Goal: Information Seeking & Learning: Learn about a topic

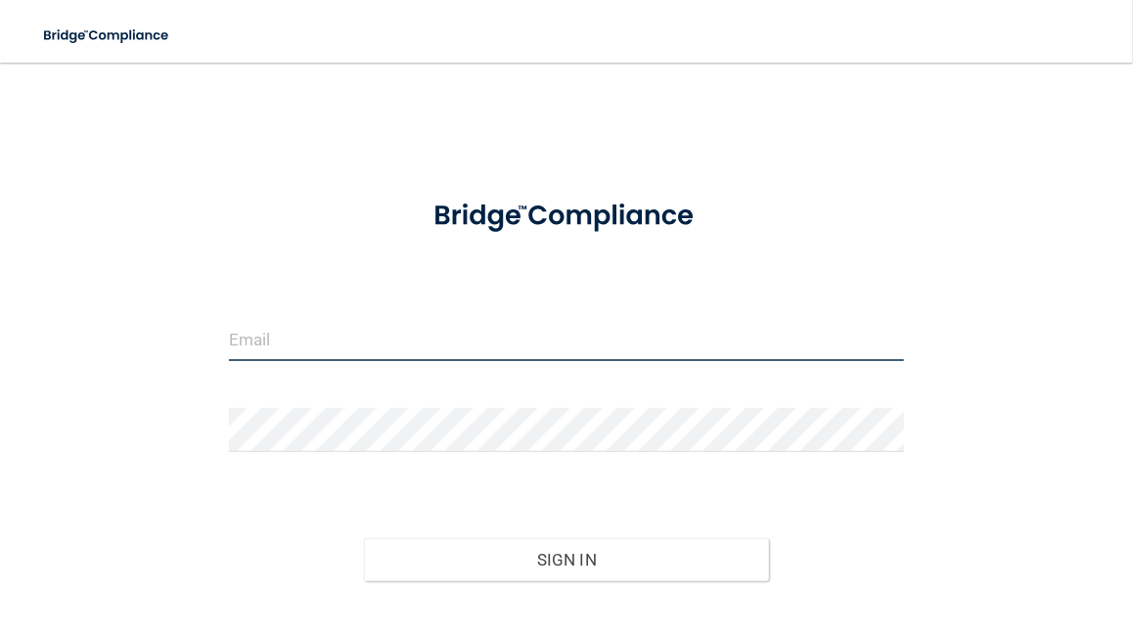
type input "[PERSON_NAME][EMAIL_ADDRESS][DOMAIN_NAME]"
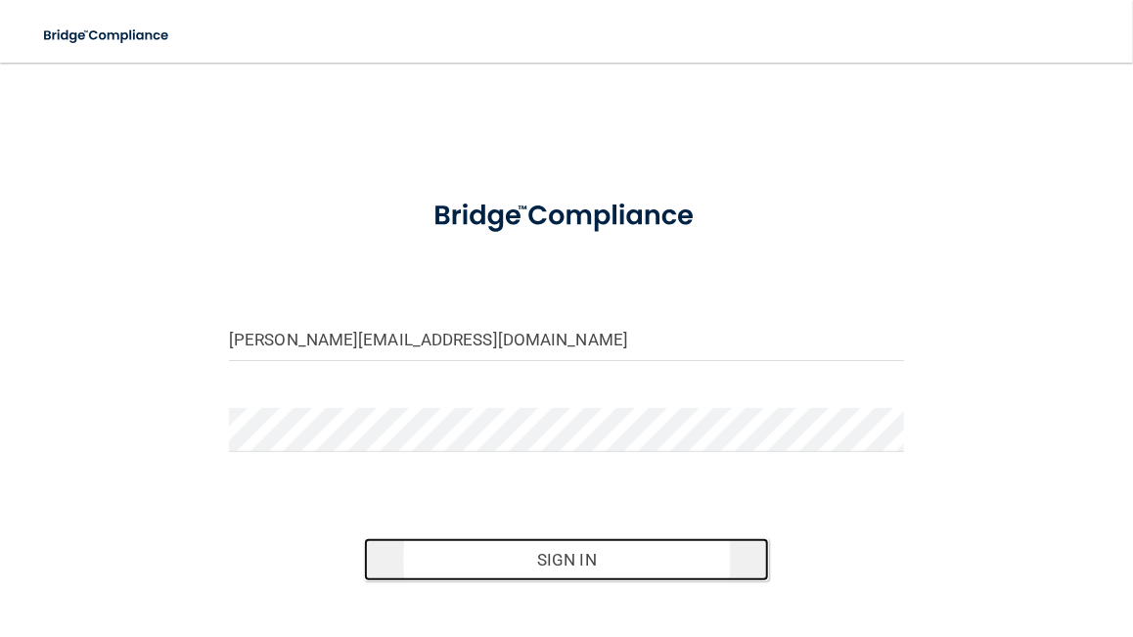
click at [565, 557] on button "Sign In" at bounding box center [566, 559] width 405 height 43
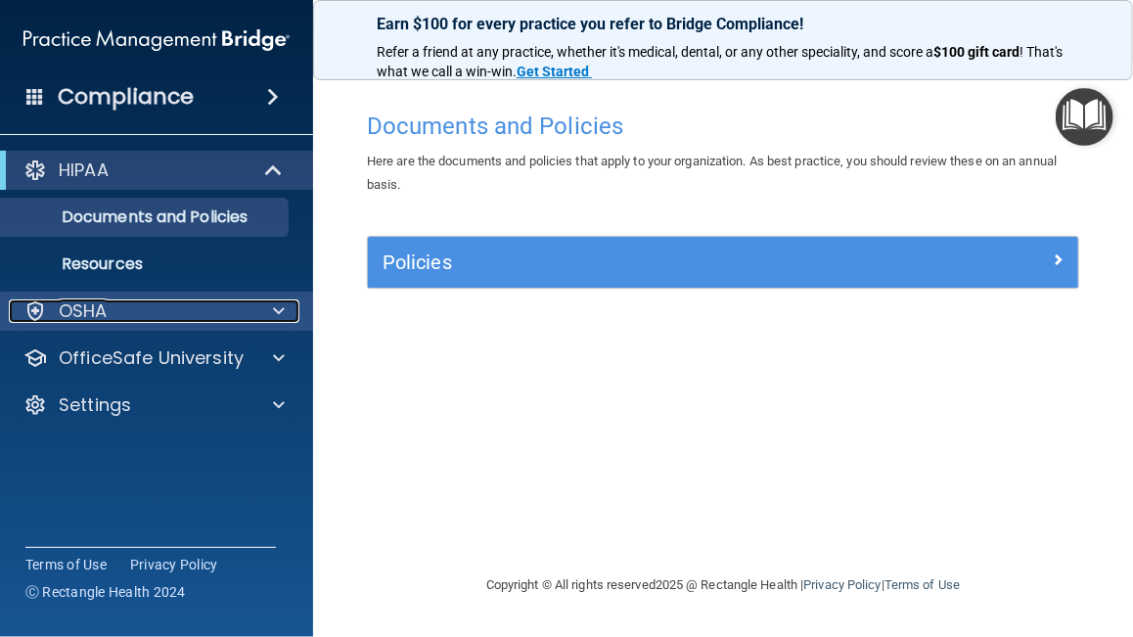
click at [73, 309] on p "OSHA" at bounding box center [83, 310] width 49 height 23
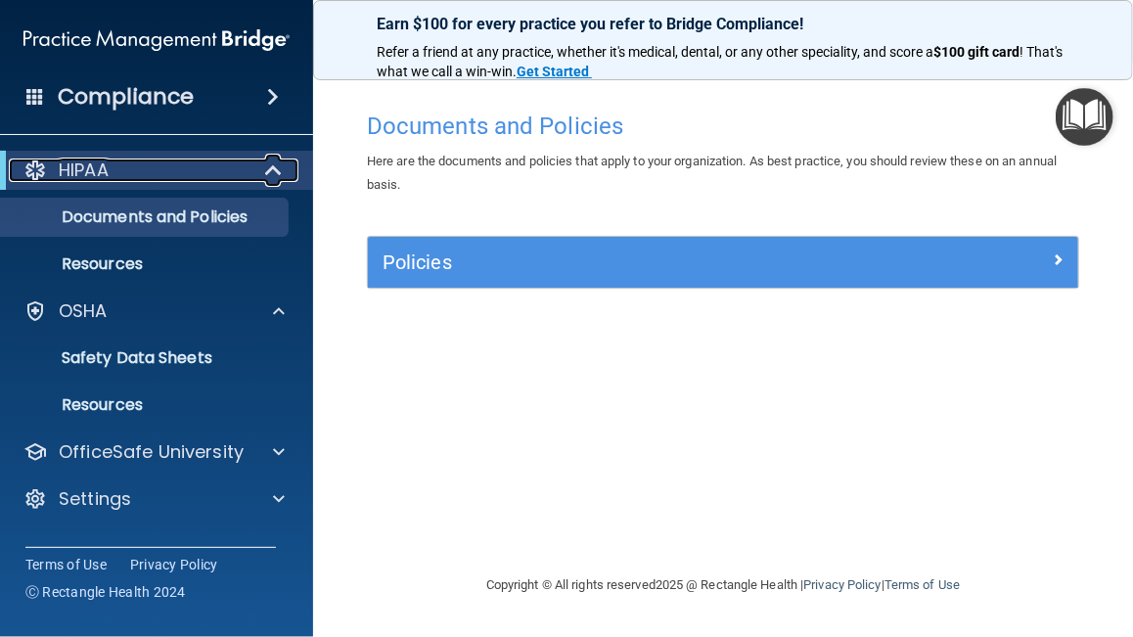
click at [76, 172] on p "HIPAA" at bounding box center [84, 169] width 50 height 23
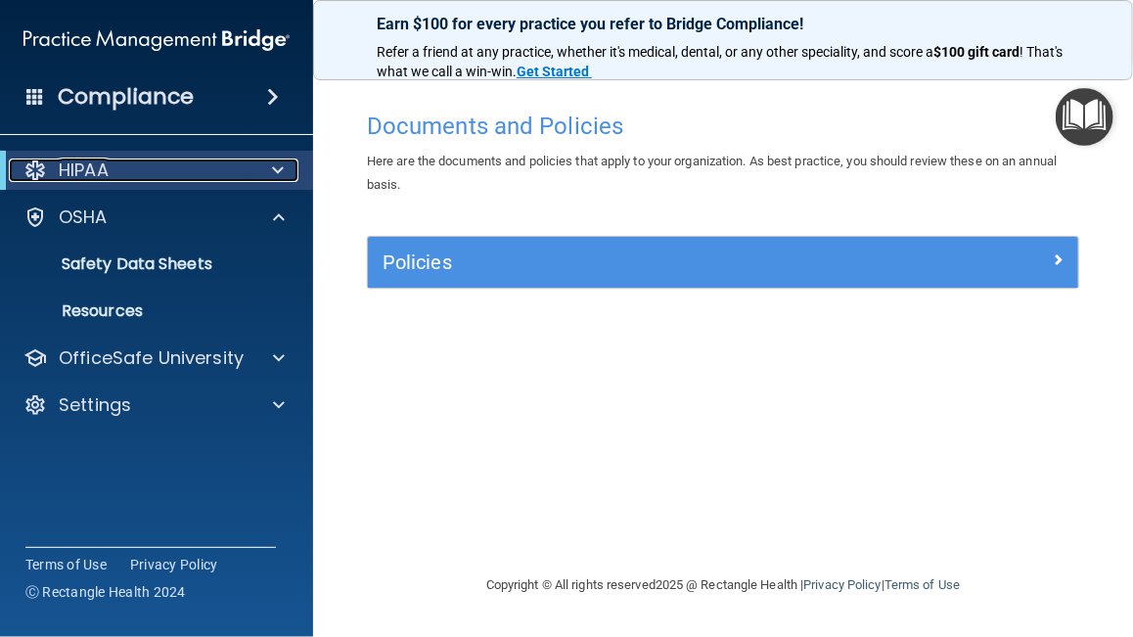
click at [68, 172] on p "HIPAA" at bounding box center [84, 169] width 50 height 23
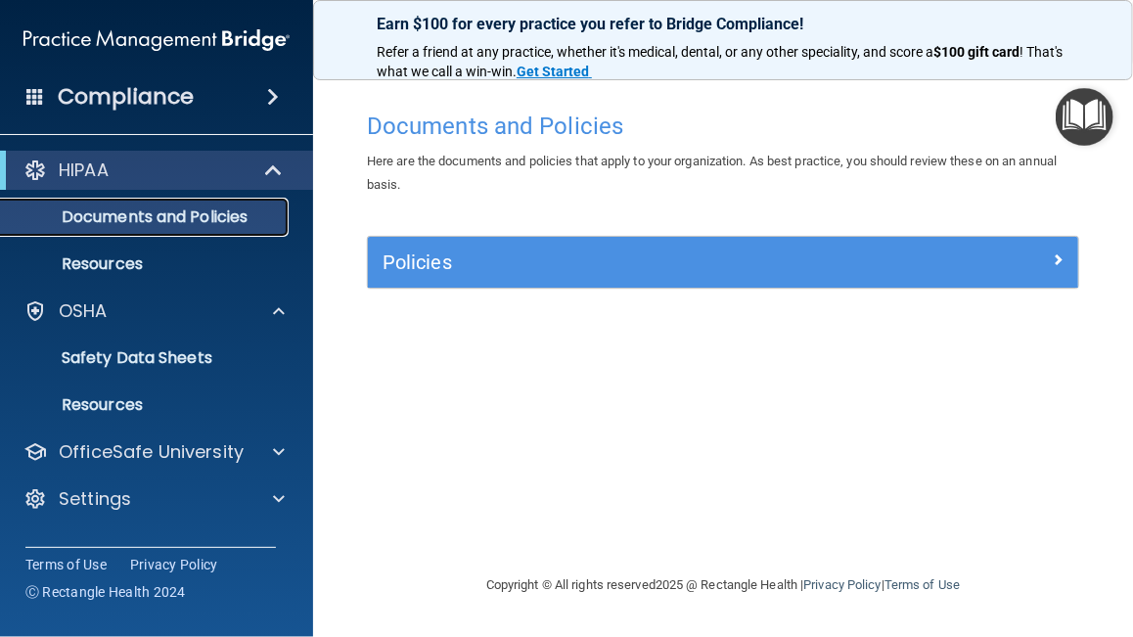
click at [83, 214] on p "Documents and Policies" at bounding box center [146, 217] width 267 height 20
click at [83, 224] on p "Documents and Policies" at bounding box center [146, 217] width 267 height 20
click at [70, 208] on p "Documents and Policies" at bounding box center [146, 217] width 267 height 20
click at [79, 262] on p "Resources" at bounding box center [146, 264] width 267 height 20
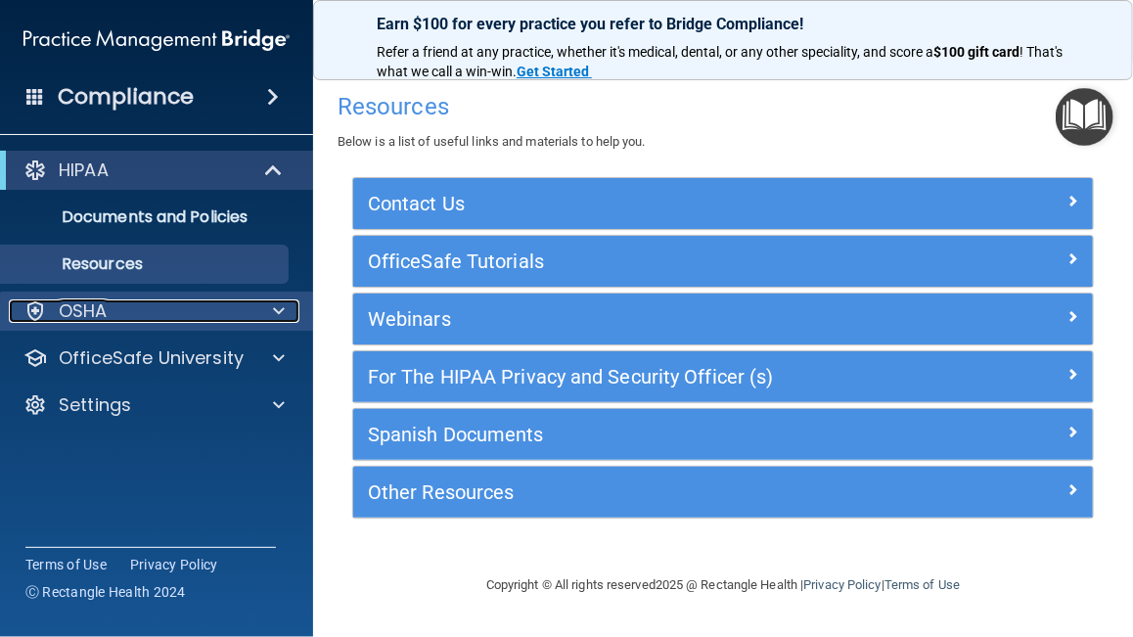
click at [66, 307] on p "OSHA" at bounding box center [83, 310] width 49 height 23
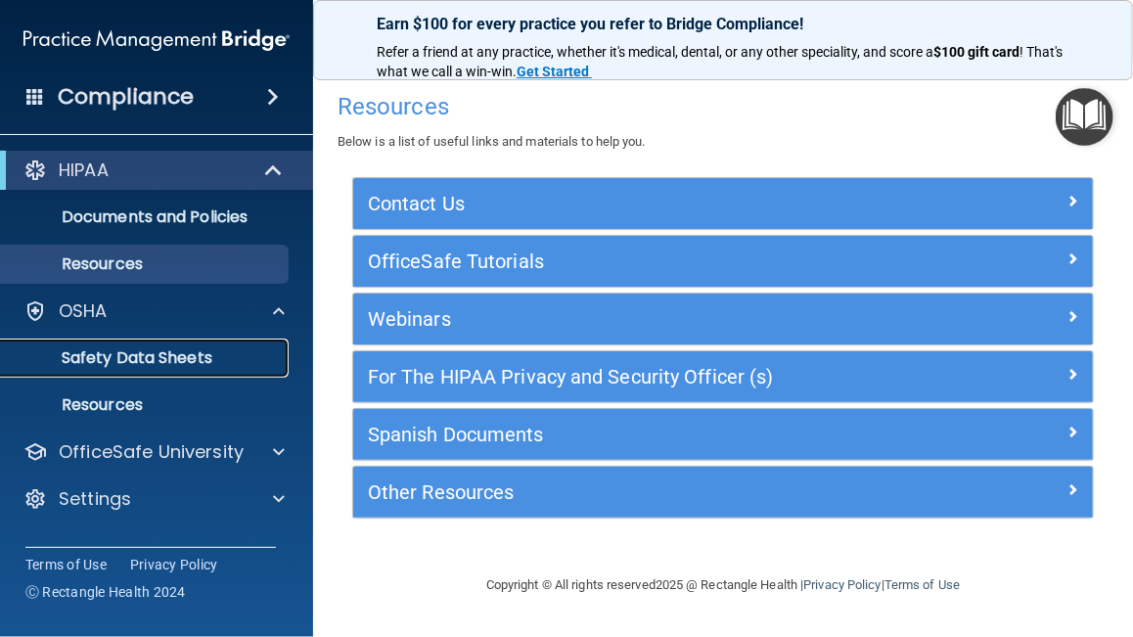
click at [74, 357] on p "Safety Data Sheets" at bounding box center [146, 358] width 267 height 20
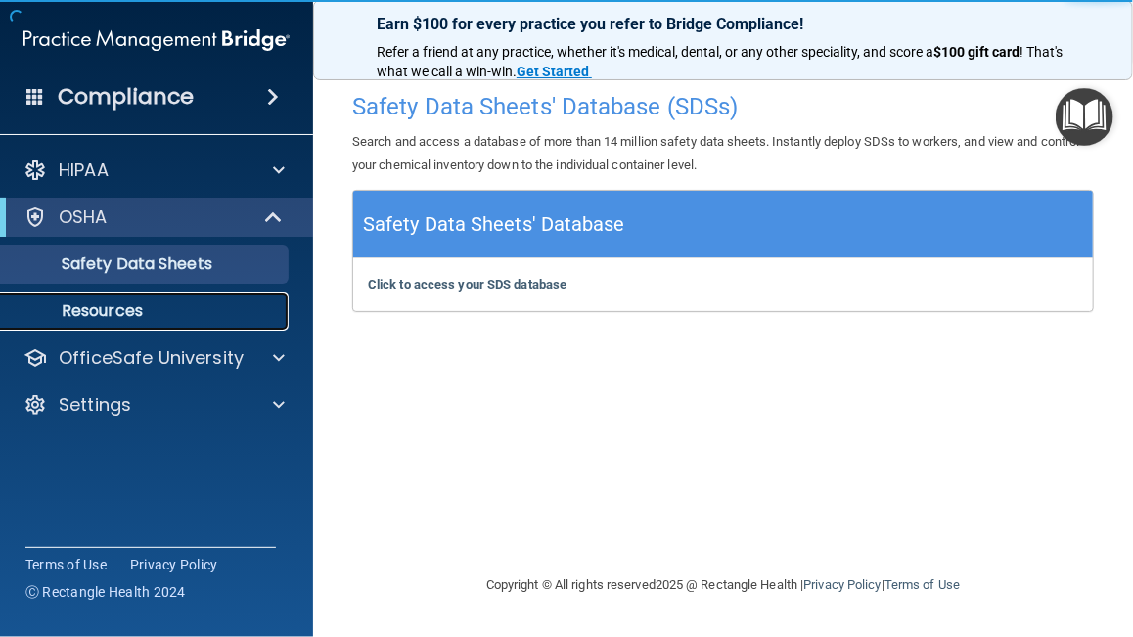
click at [78, 305] on p "Resources" at bounding box center [146, 311] width 267 height 20
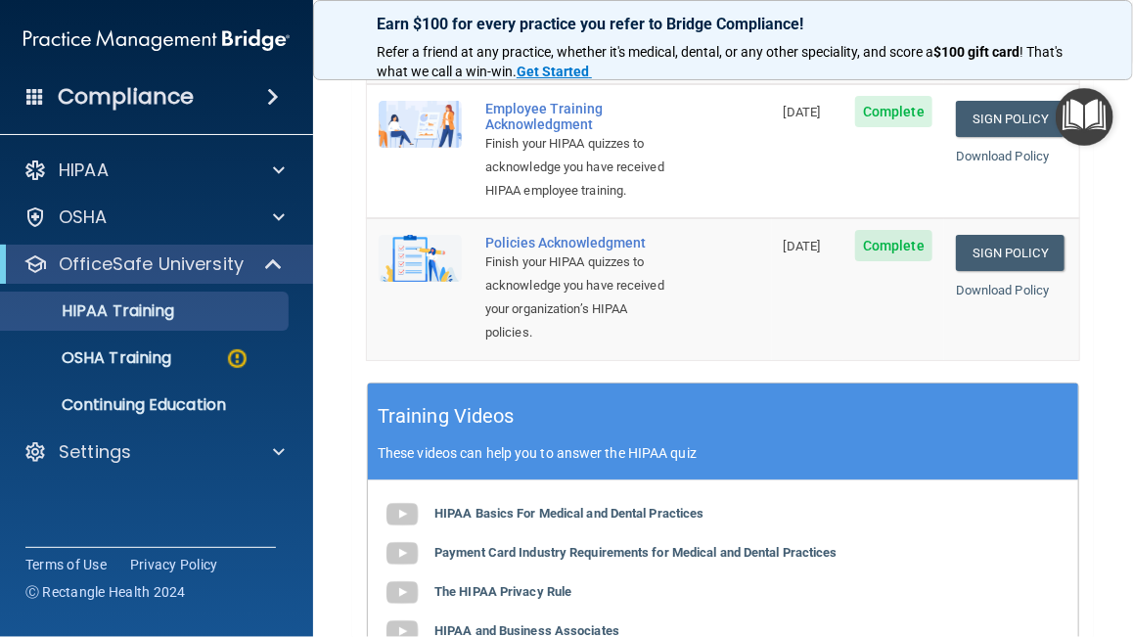
scroll to position [660, 0]
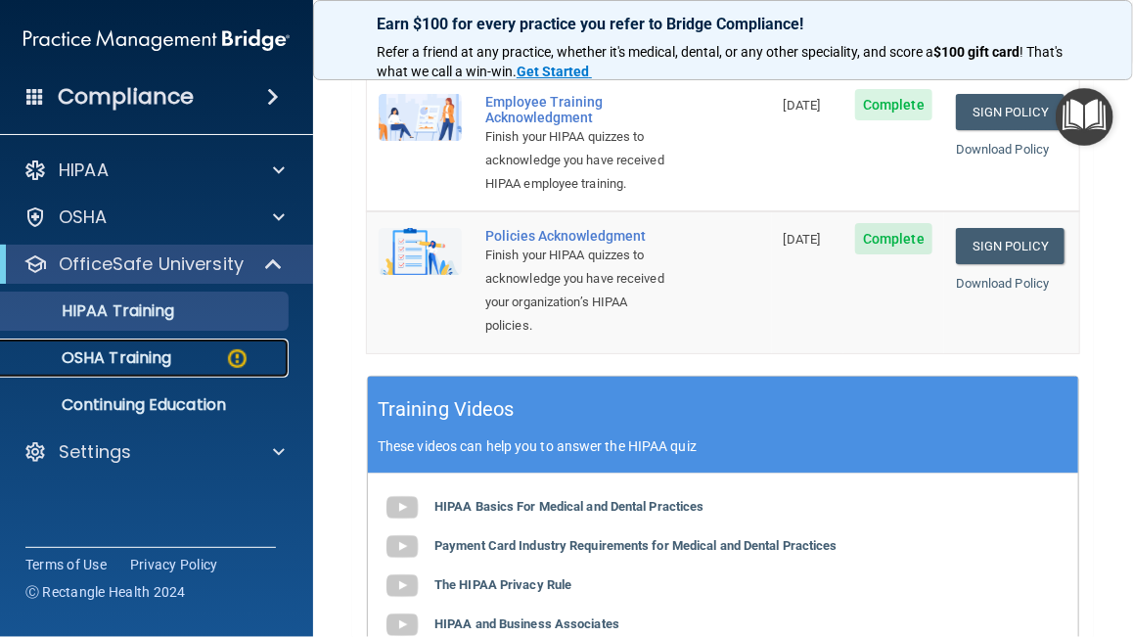
click at [77, 357] on p "OSHA Training" at bounding box center [92, 358] width 158 height 20
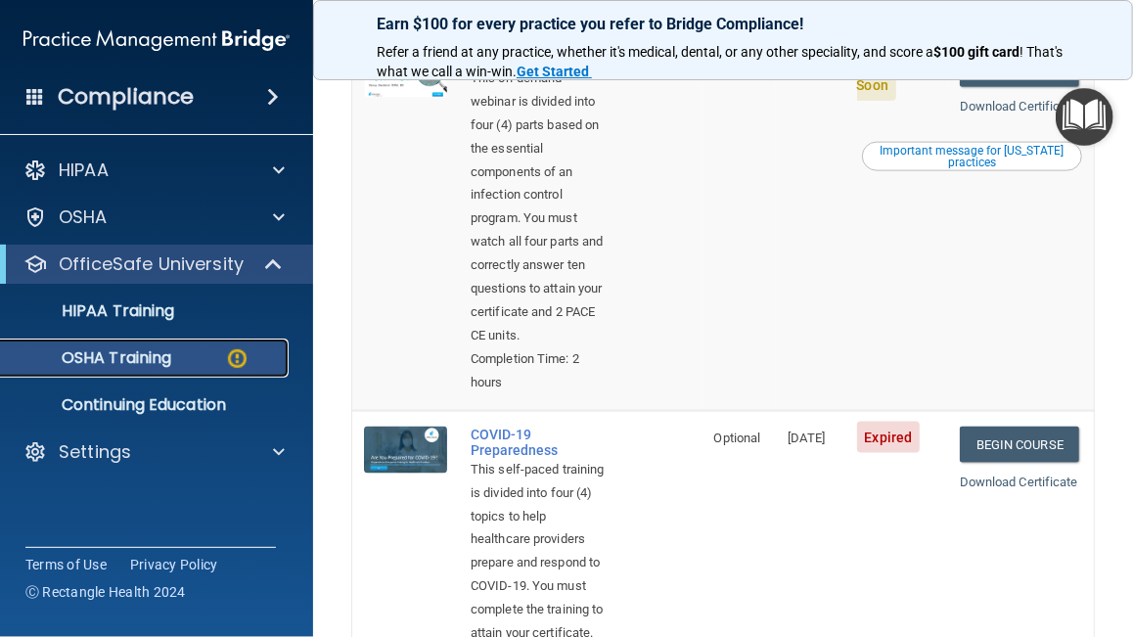
scroll to position [991, 0]
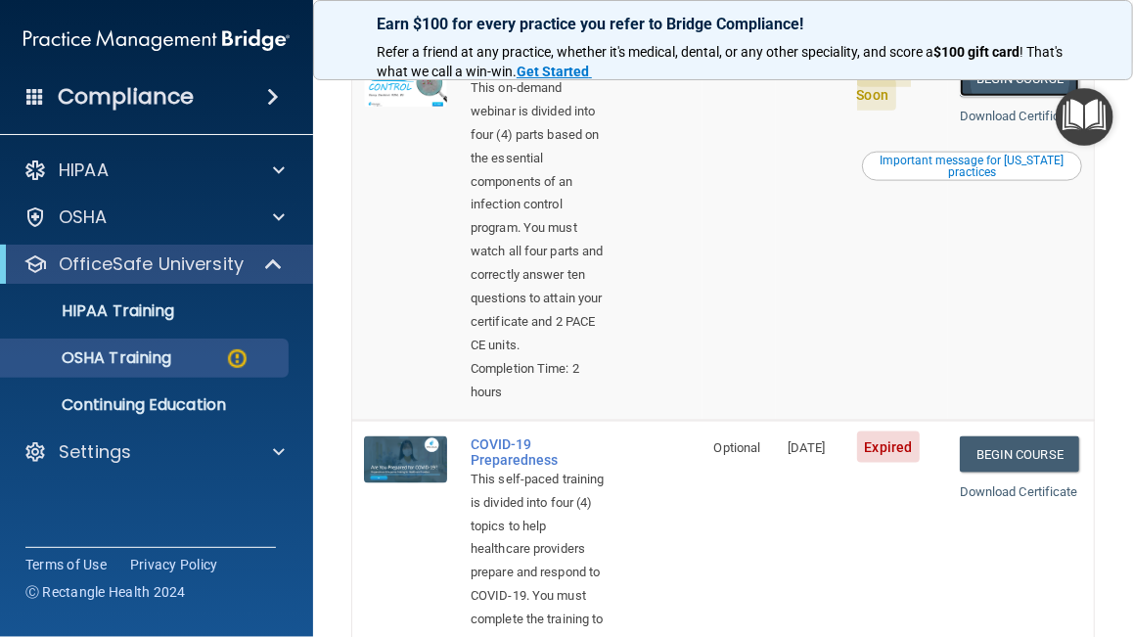
click at [1035, 97] on link "Begin Course" at bounding box center [1019, 79] width 119 height 36
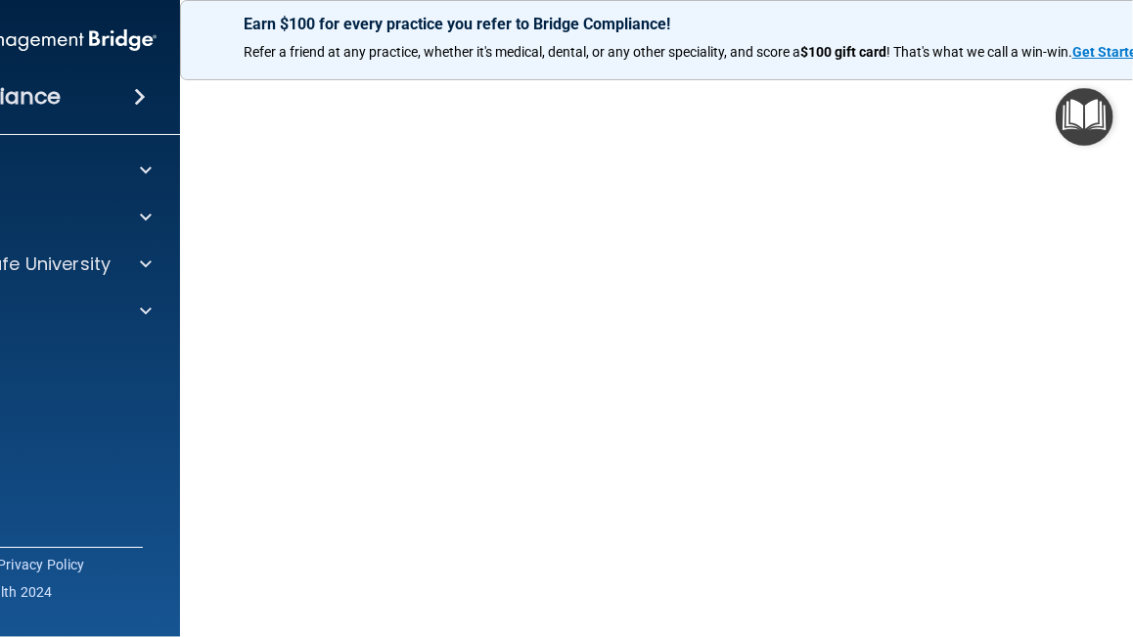
scroll to position [116, 0]
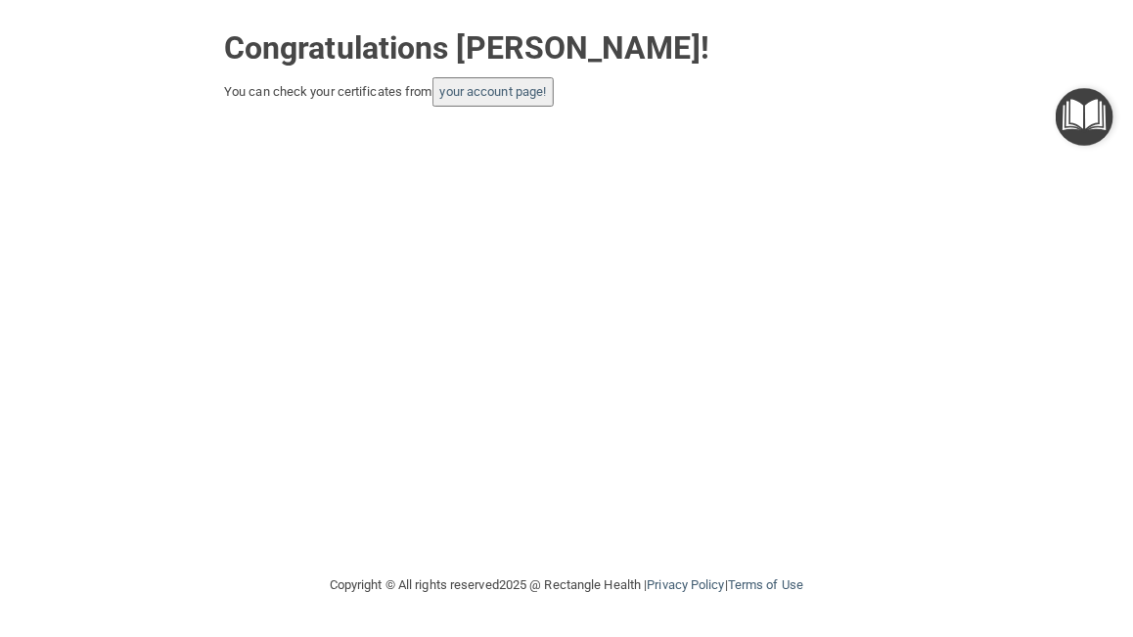
click at [514, 104] on button "your account page!" at bounding box center [493, 91] width 122 height 29
click at [514, 92] on link "your account page!" at bounding box center [493, 91] width 107 height 15
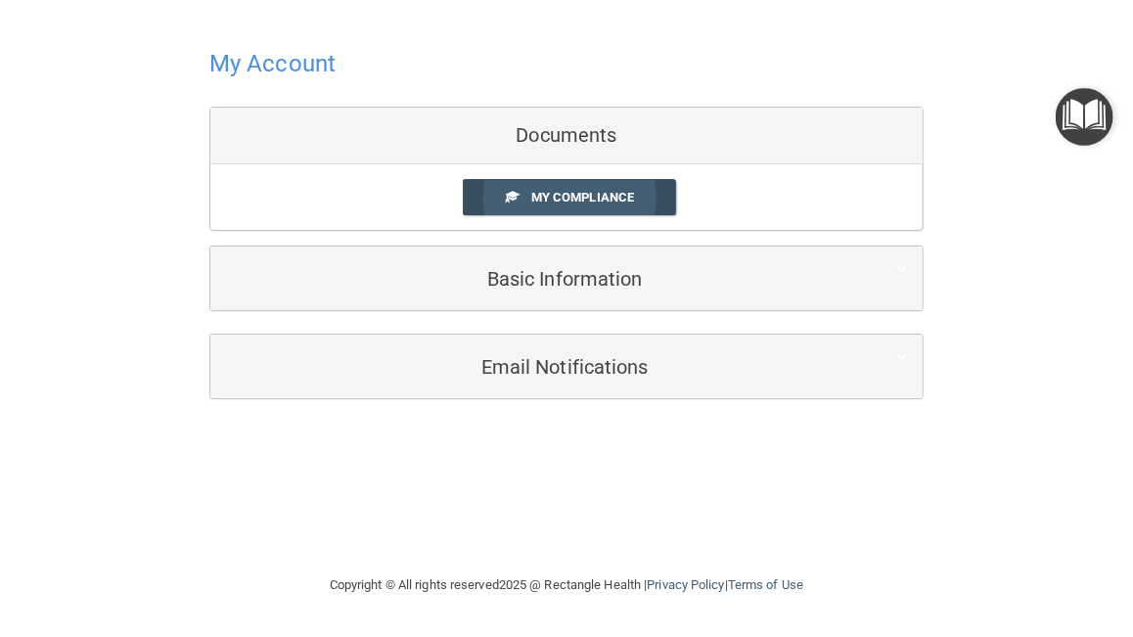
click at [509, 182] on link "My Compliance" at bounding box center [570, 197] width 214 height 36
